Goal: Information Seeking & Learning: Learn about a topic

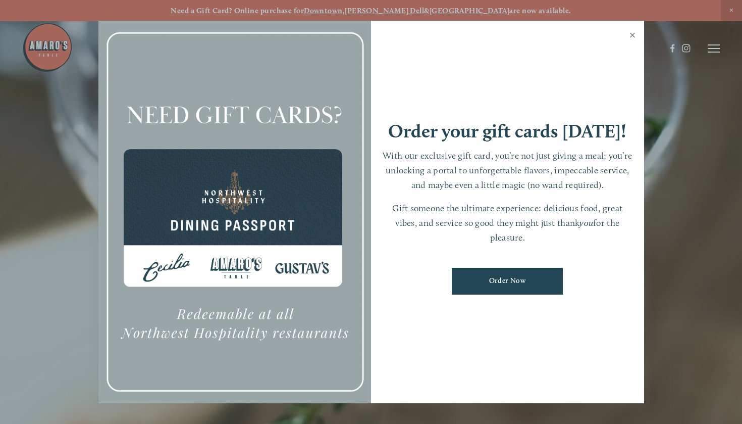
click at [638, 39] on link "Close" at bounding box center [633, 36] width 20 height 28
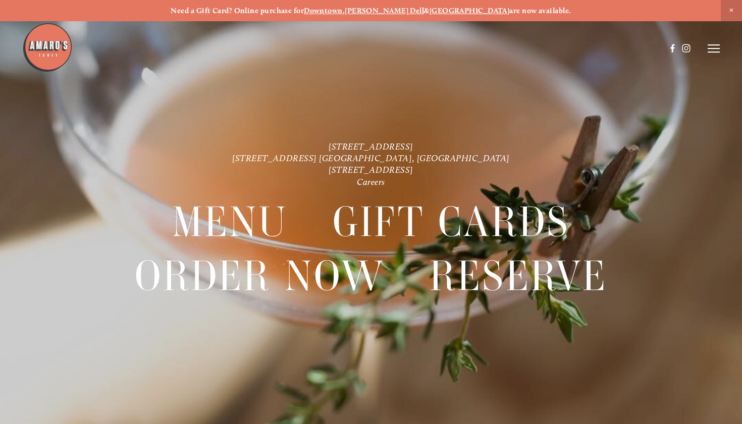
click at [713, 49] on icon at bounding box center [714, 48] width 12 height 9
click at [536, 47] on span "Menu" at bounding box center [533, 48] width 19 height 9
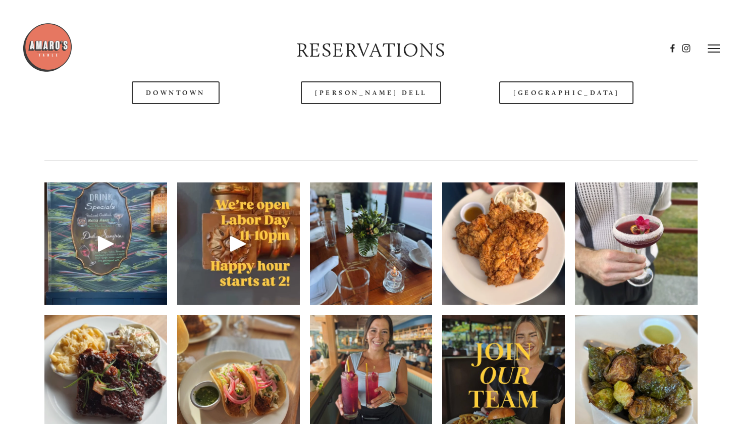
scroll to position [1291, 0]
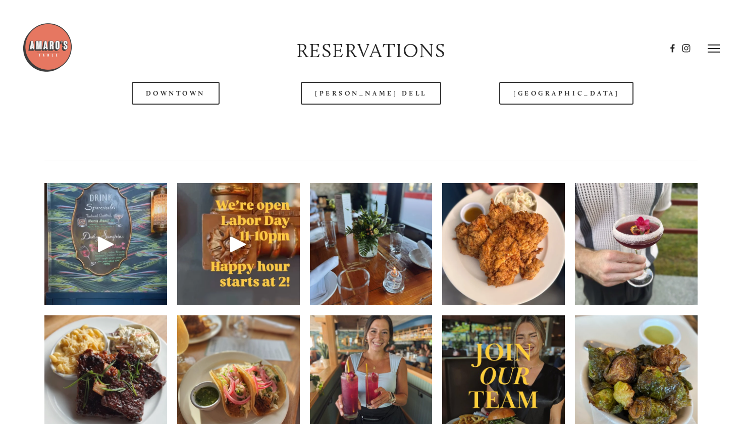
click at [664, 263] on img at bounding box center [636, 244] width 123 height 164
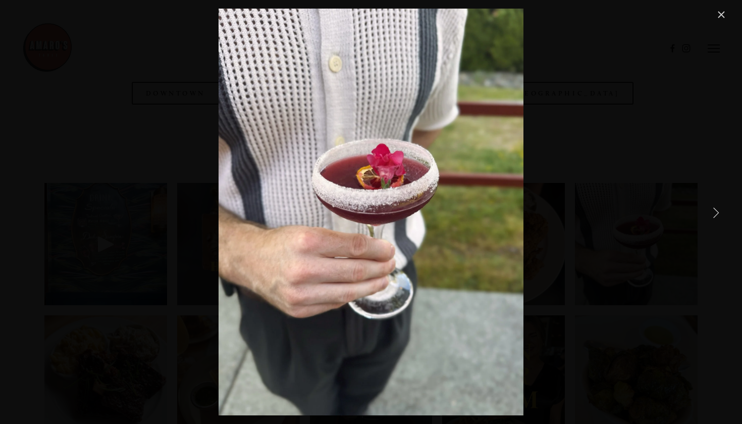
click at [712, 221] on link "Next Item" at bounding box center [717, 212] width 22 height 22
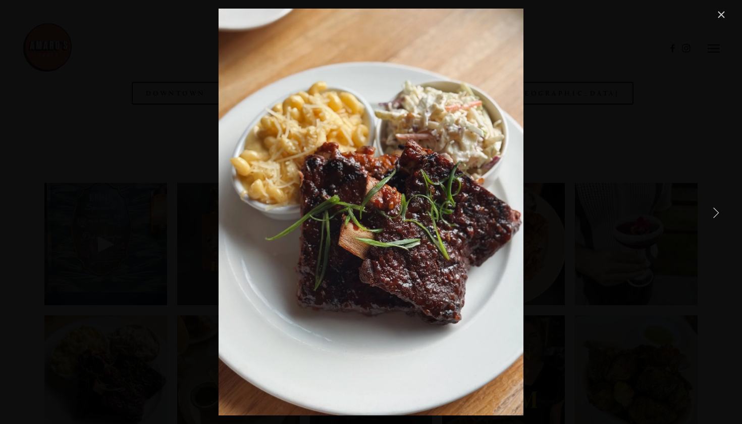
click at [712, 221] on link "Next Item" at bounding box center [717, 212] width 22 height 22
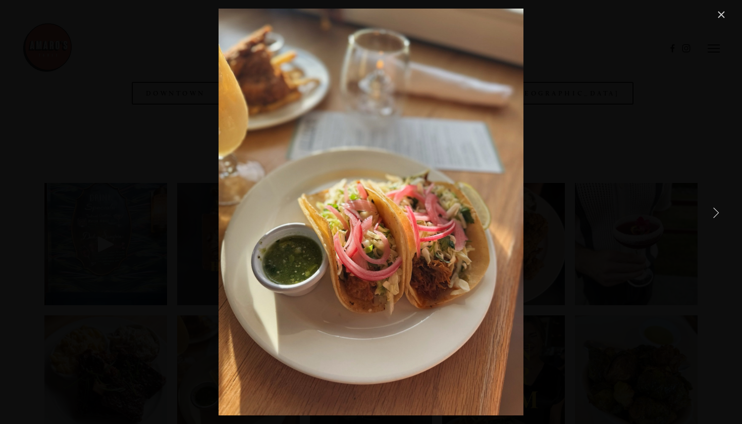
click at [712, 221] on link "Next Item" at bounding box center [717, 212] width 22 height 22
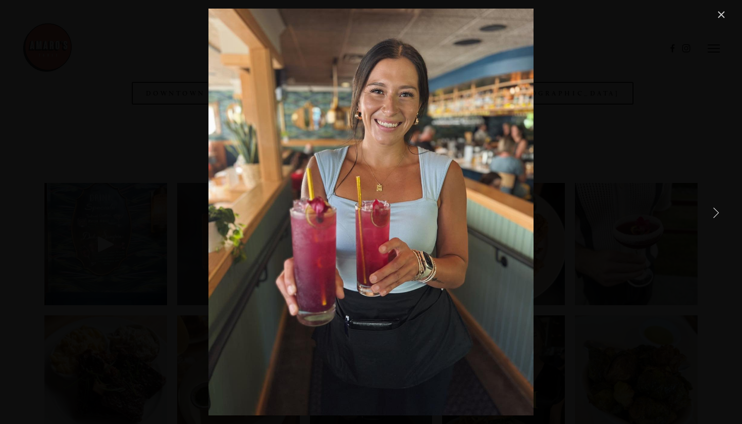
click at [712, 221] on link "Next Item" at bounding box center [717, 212] width 22 height 22
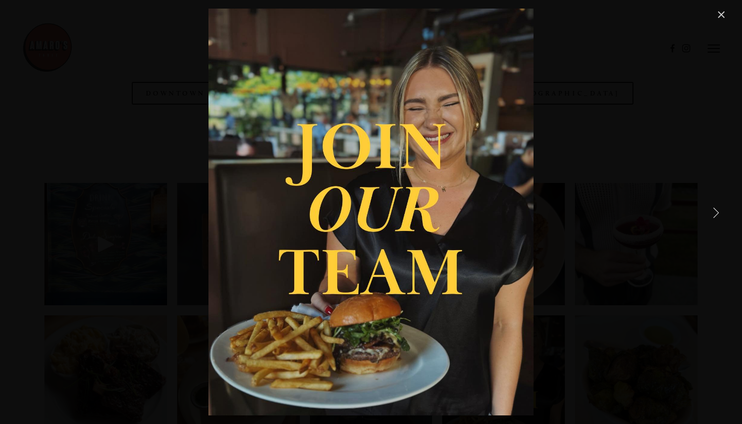
click at [712, 221] on link "Next Item" at bounding box center [717, 212] width 22 height 22
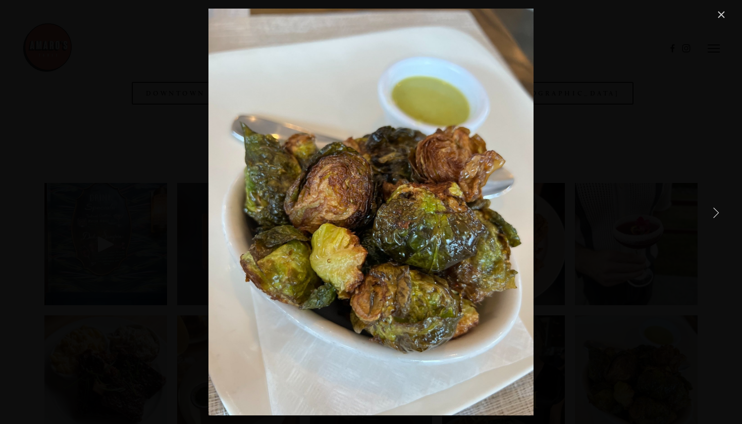
click at [712, 221] on link "Next Item" at bounding box center [717, 212] width 22 height 22
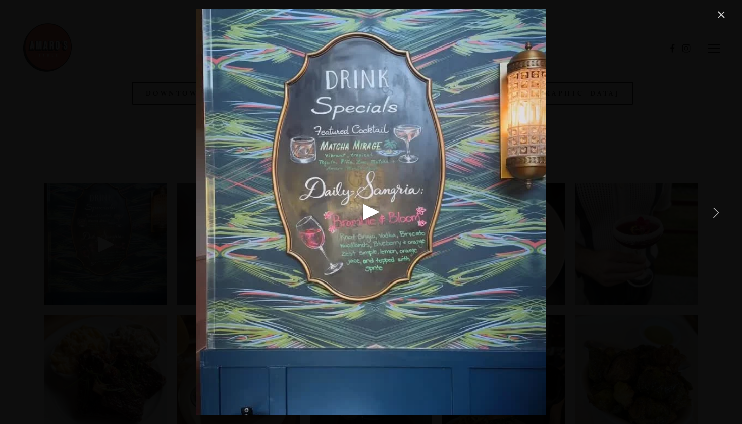
click at [712, 221] on link "Next Item" at bounding box center [717, 212] width 22 height 22
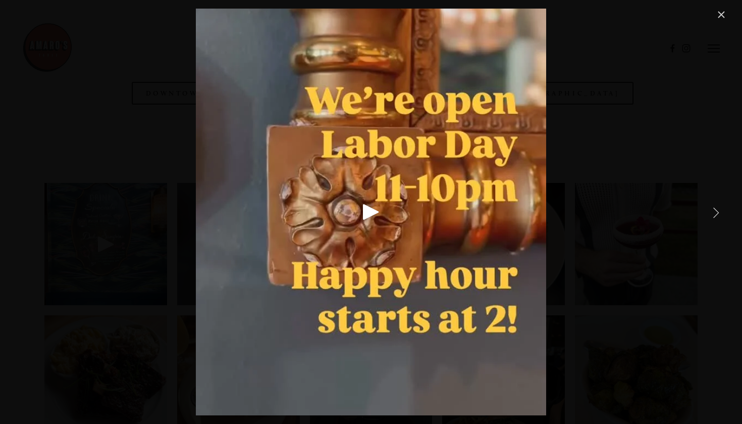
click at [712, 221] on link "Next Item" at bounding box center [717, 212] width 22 height 22
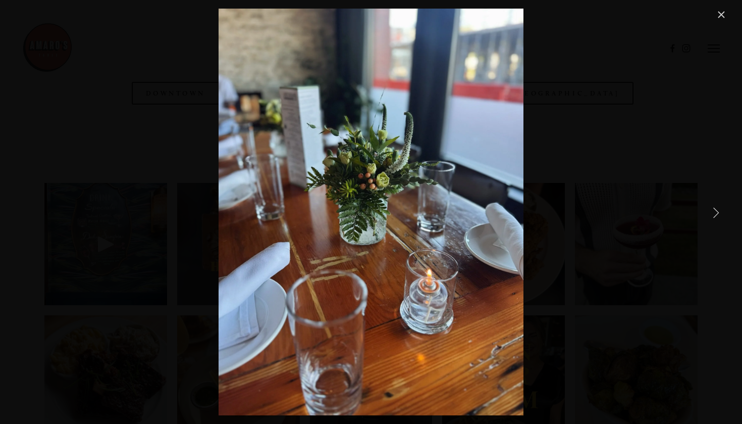
click at [712, 221] on link "Next Item" at bounding box center [717, 212] width 22 height 22
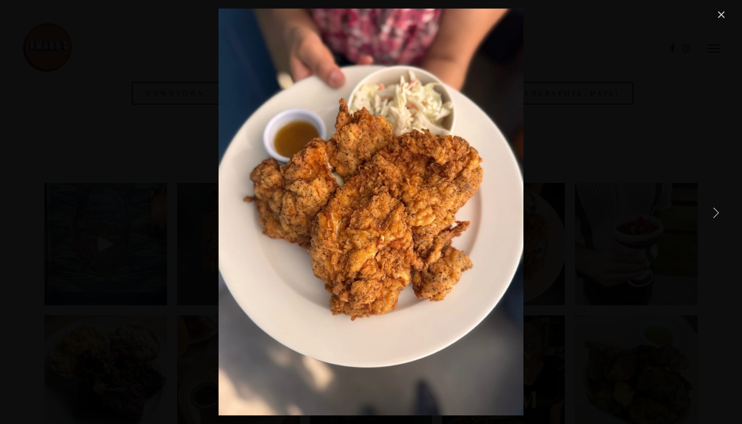
click at [712, 221] on link "Next Item" at bounding box center [717, 212] width 22 height 22
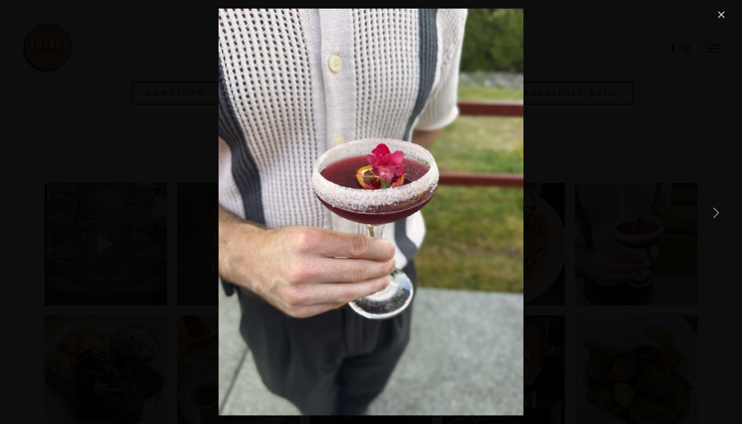
click at [716, 19] on link "Close" at bounding box center [722, 15] width 12 height 12
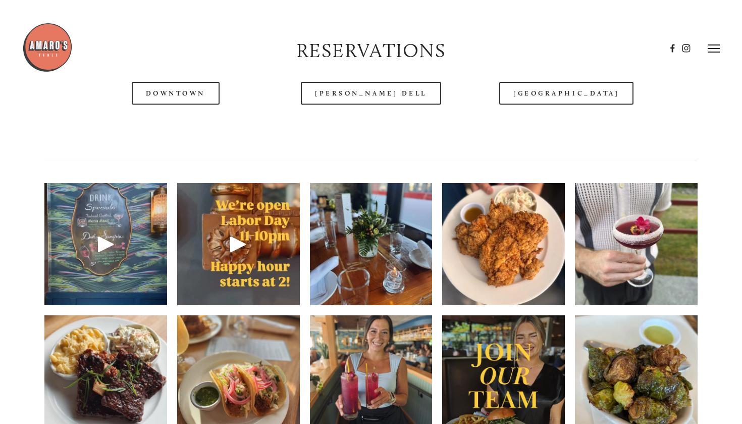
click at [510, 246] on img at bounding box center [503, 244] width 123 height 164
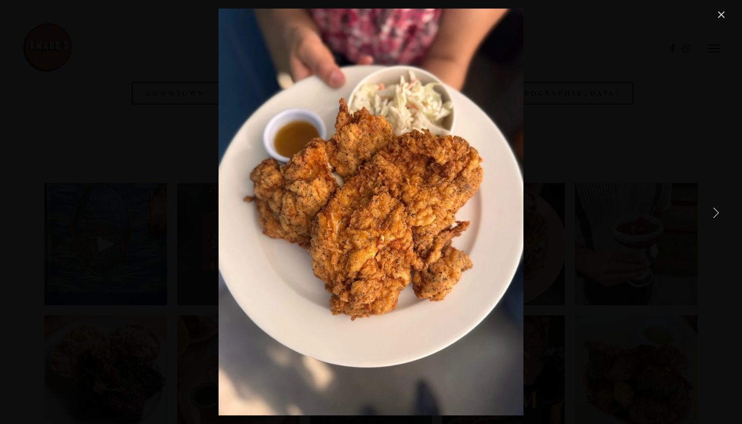
click at [721, 209] on link "Next Item" at bounding box center [717, 212] width 22 height 22
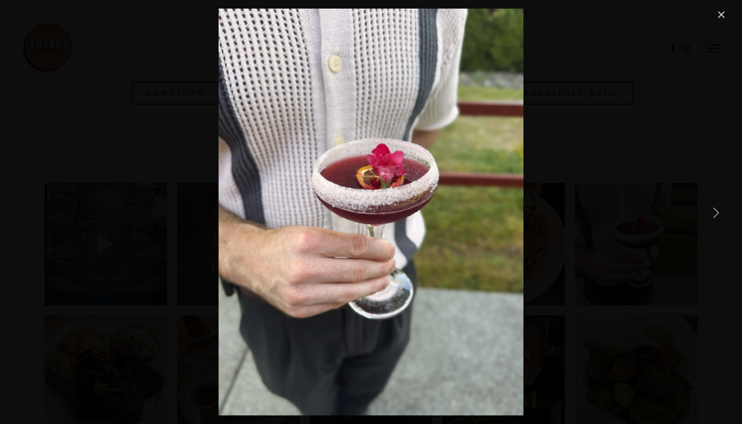
click at [721, 209] on link "Next Item" at bounding box center [717, 212] width 22 height 22
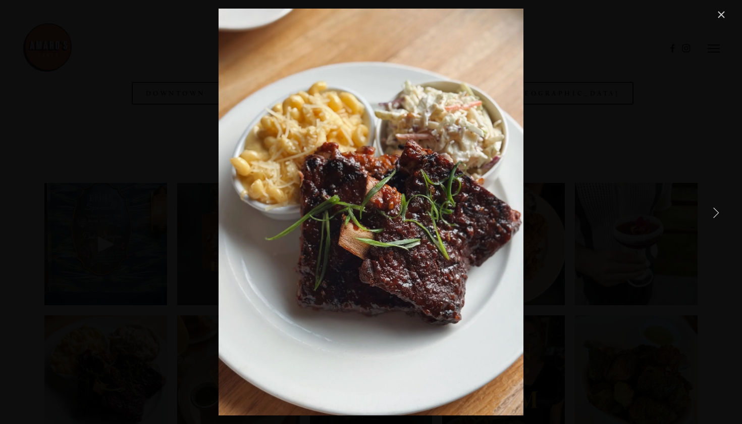
click at [721, 18] on link "Close" at bounding box center [722, 15] width 12 height 12
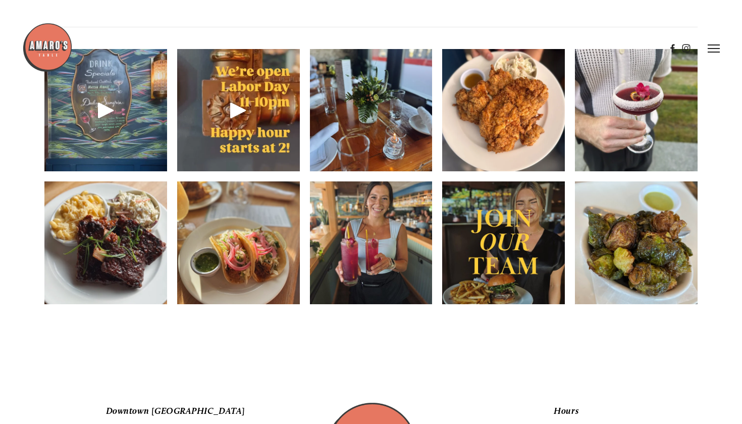
scroll to position [1366, 0]
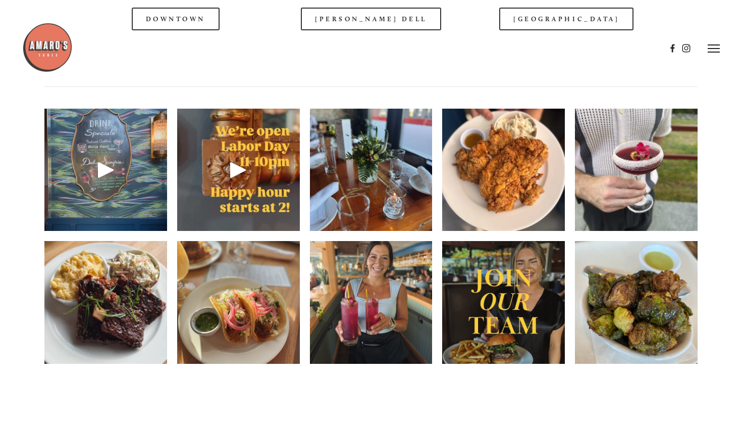
click at [196, 30] on div at bounding box center [343, 48] width 643 height 52
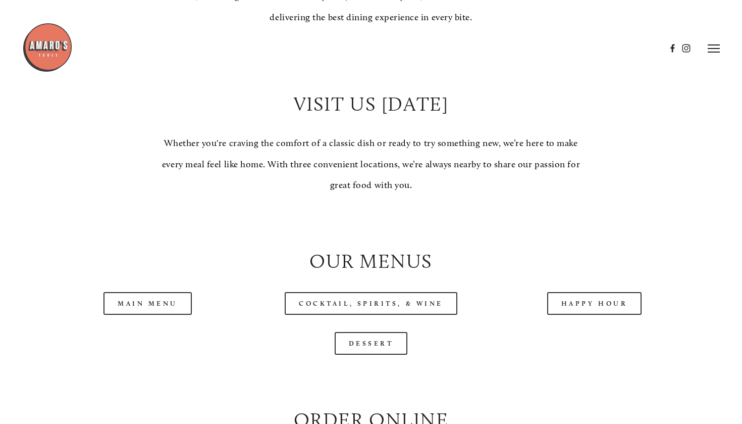
scroll to position [802, 0]
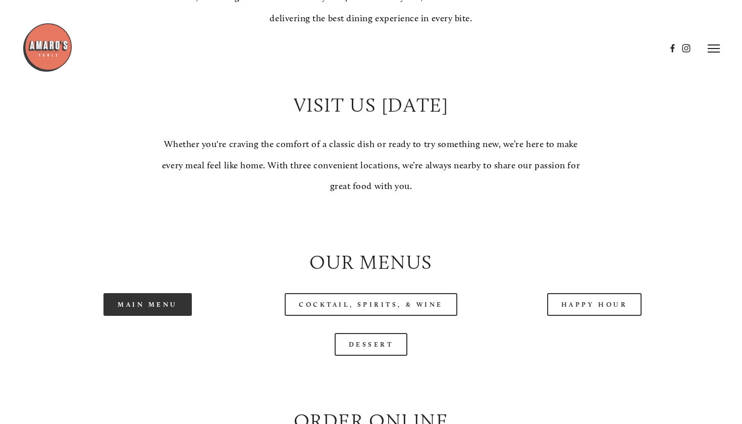
click at [168, 316] on link "Main Menu" at bounding box center [148, 304] width 88 height 23
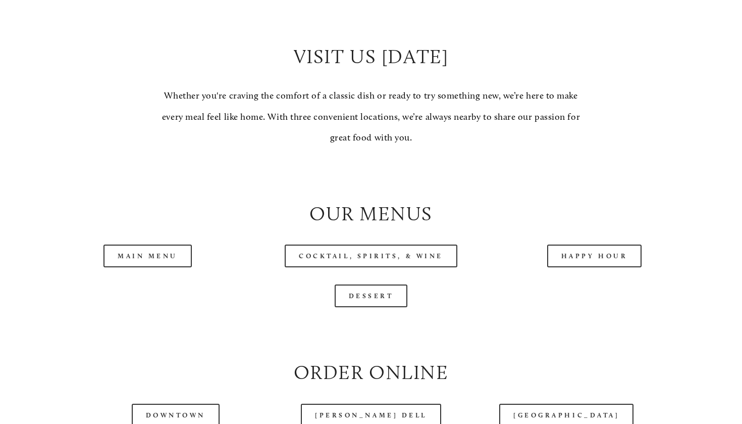
scroll to position [855, 0]
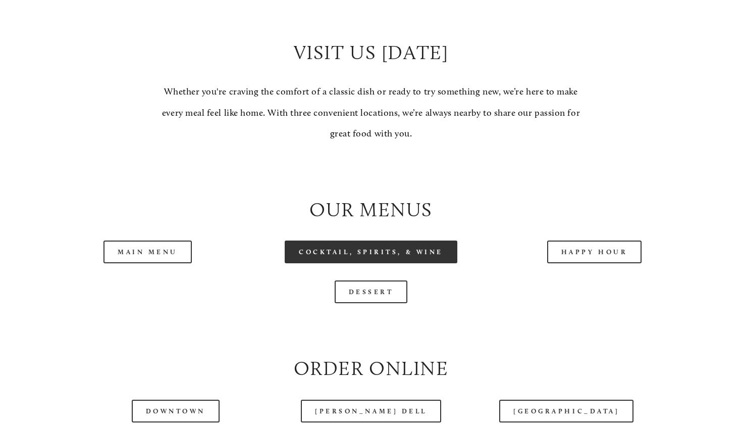
click at [334, 263] on link "Cocktail, Spirits, & Wine" at bounding box center [371, 251] width 173 height 23
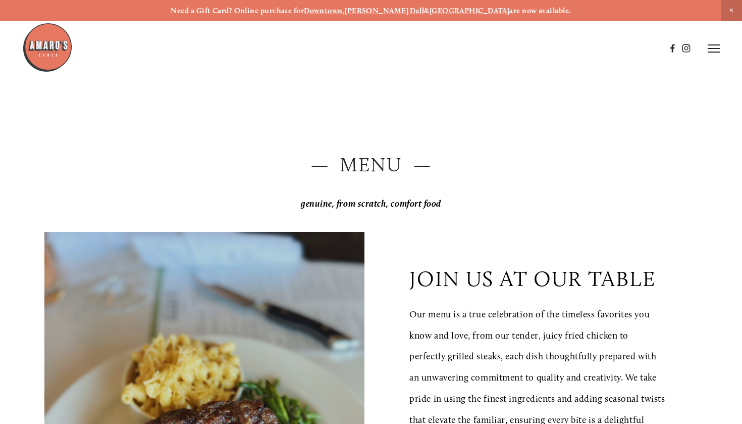
scroll to position [0, 0]
click at [730, 12] on span "Close Announcement" at bounding box center [731, 10] width 21 height 21
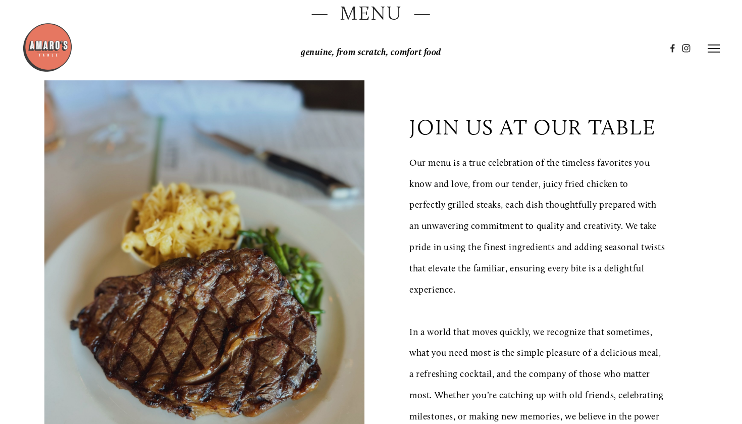
scroll to position [128, 0]
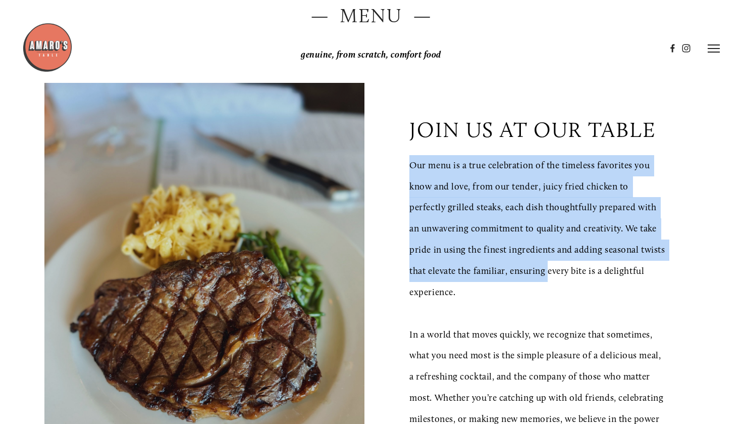
drag, startPoint x: 412, startPoint y: 164, endPoint x: 577, endPoint y: 264, distance: 193.5
click at [577, 264] on p "Our menu is a true celebration of the timeless favorites you know and love, fro…" at bounding box center [538, 229] width 256 height 148
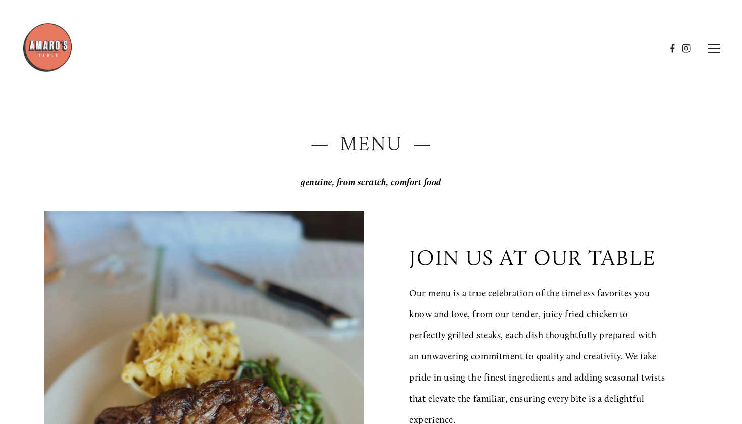
scroll to position [0, 0]
